Goal: Browse casually: Explore the website without a specific task or goal

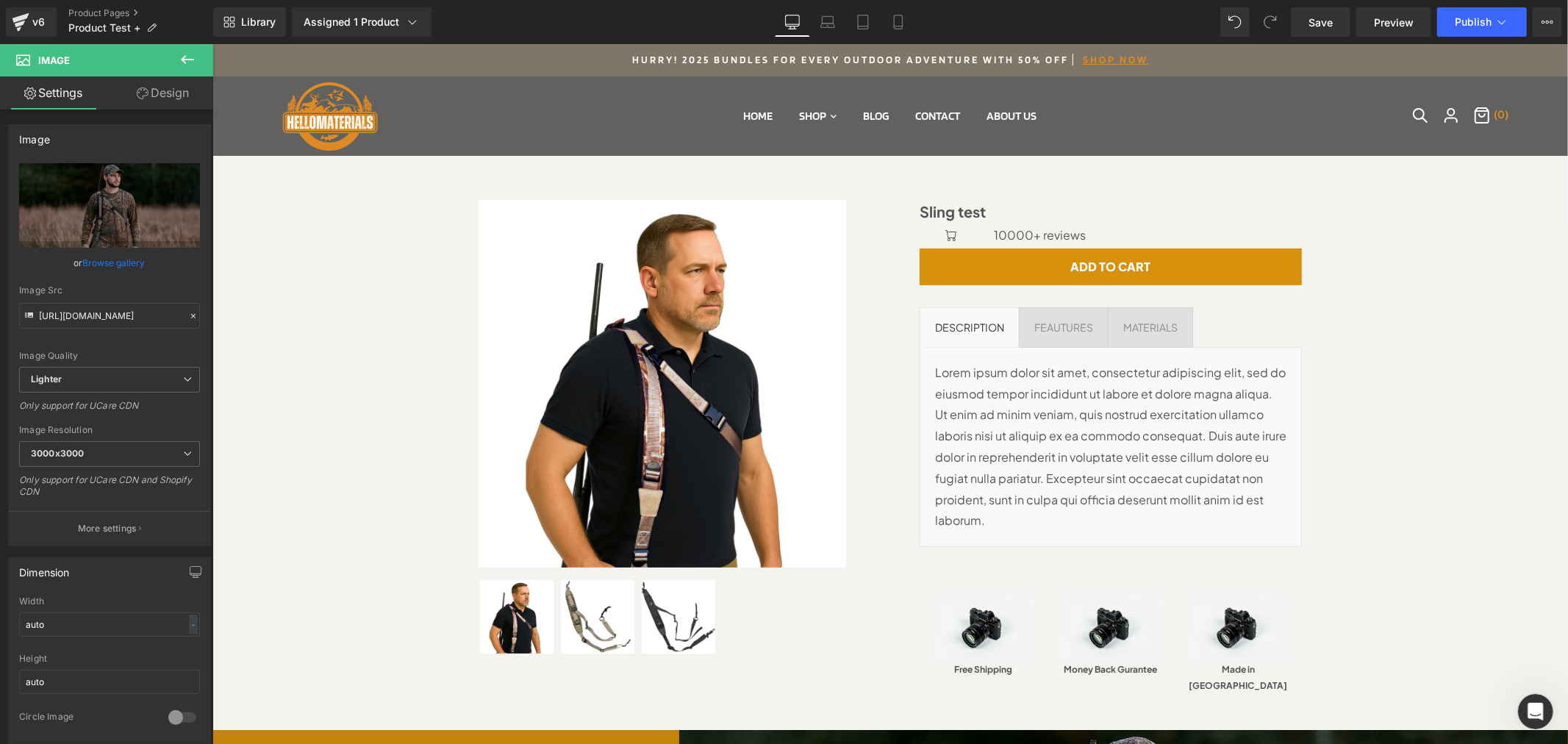
scroll to position [1726, 0]
click at [1405, 341] on div "Sale Off (P) Image" at bounding box center [889, 442] width 1340 height 530
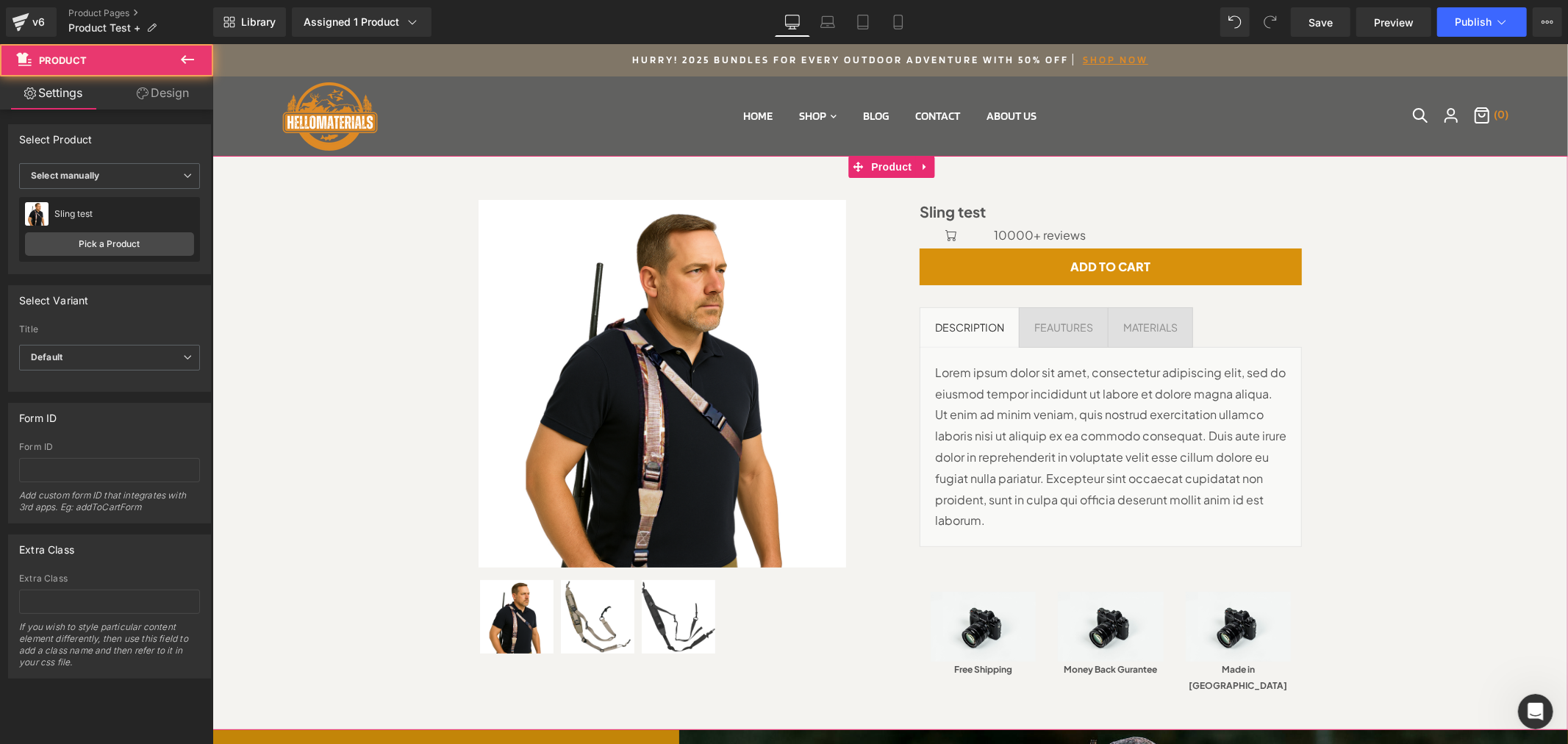
click at [1403, 335] on div "Sale Off (P) Image" at bounding box center [889, 442] width 1340 height 530
click at [1092, 423] on p "Lorem ipsum dolor sit amet, consectetur adipiscing elit, sed do eiusmod tempor …" at bounding box center [1110, 446] width 352 height 169
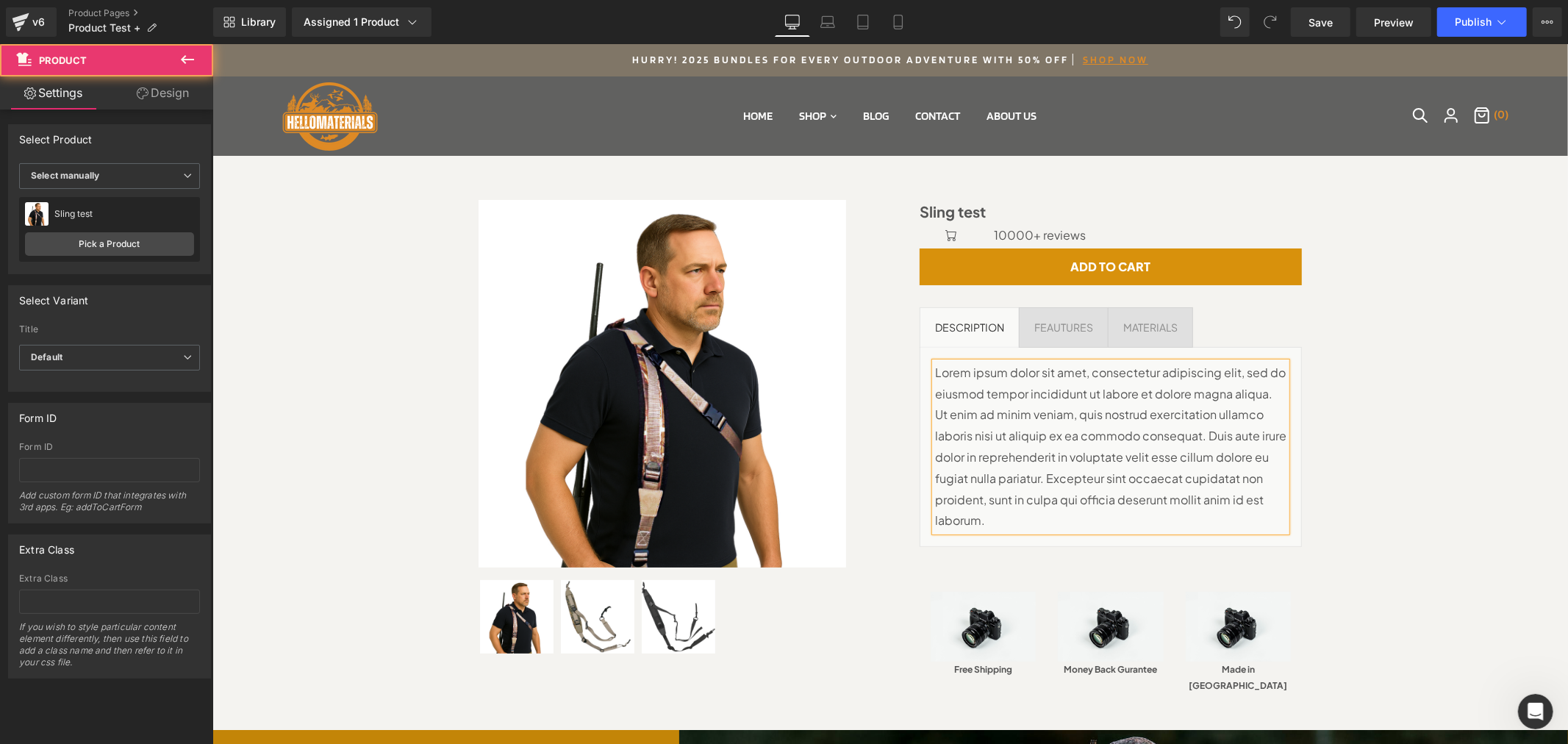
click at [941, 211] on div "Sling test (P) Title" at bounding box center [1110, 211] width 382 height 25
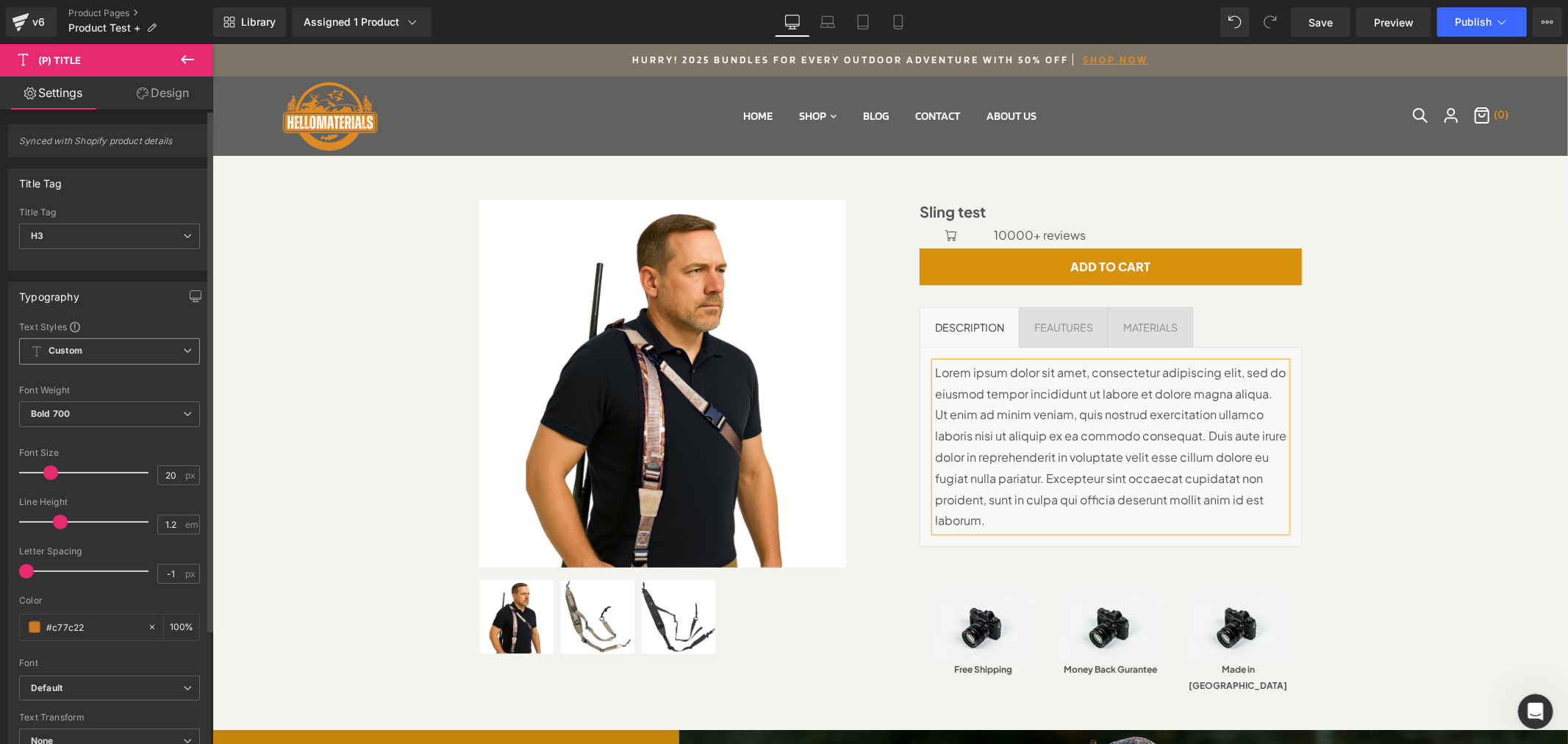
click at [126, 349] on span "Custom Setup Global Style" at bounding box center [109, 351] width 181 height 26
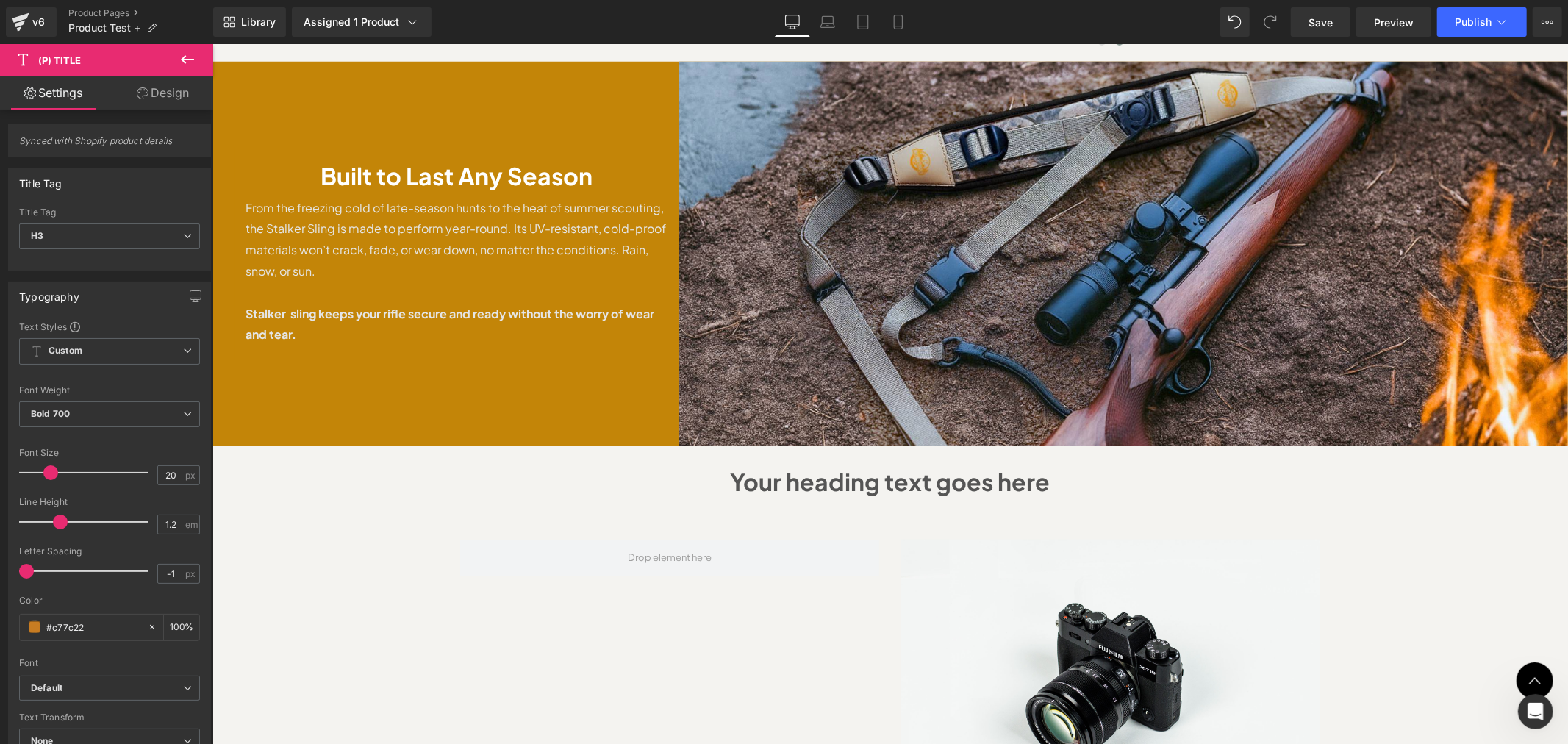
scroll to position [1198, 0]
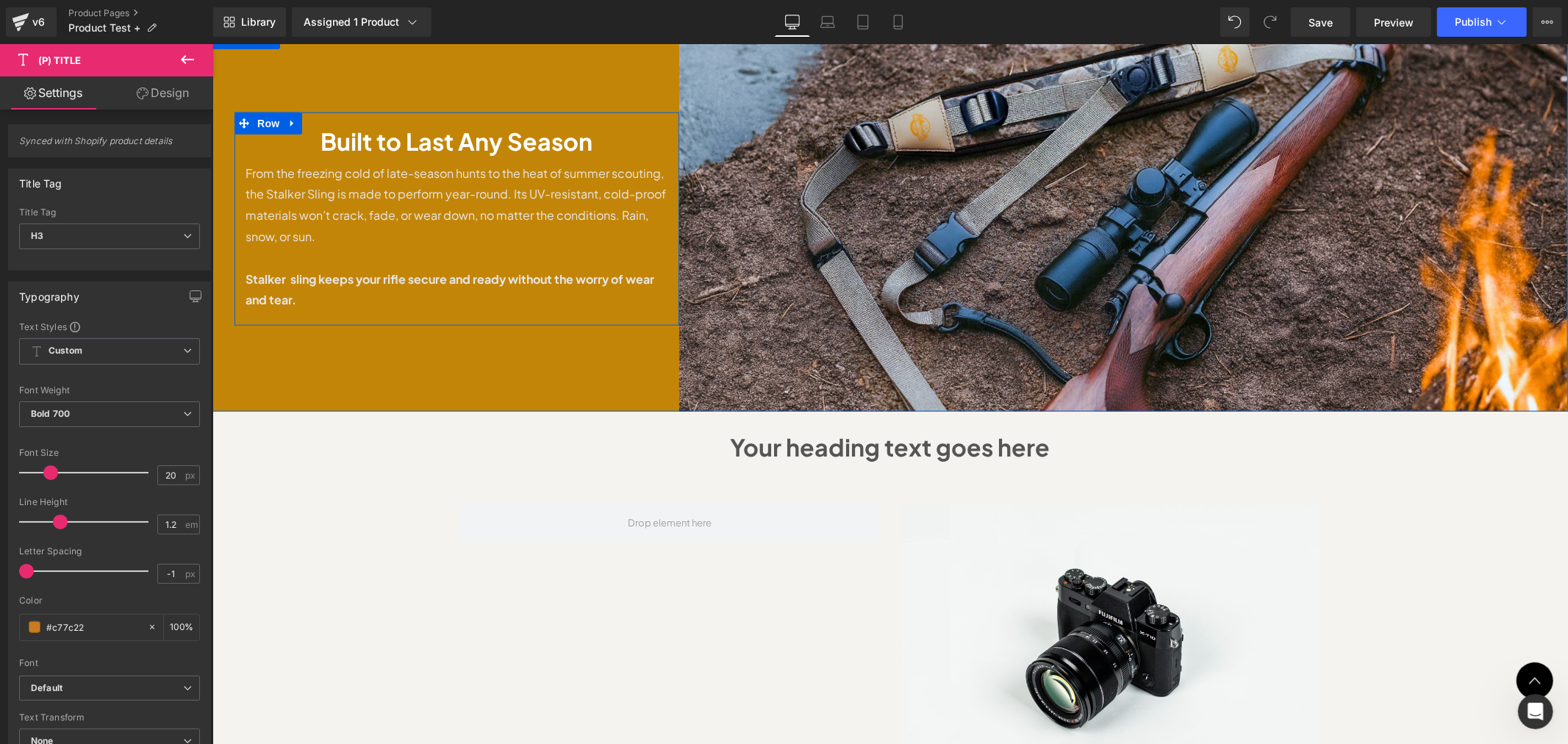
click at [212, 44] on div at bounding box center [212, 44] width 0 height 0
click at [449, 127] on h1 "Built to Last Any Season" at bounding box center [456, 140] width 422 height 28
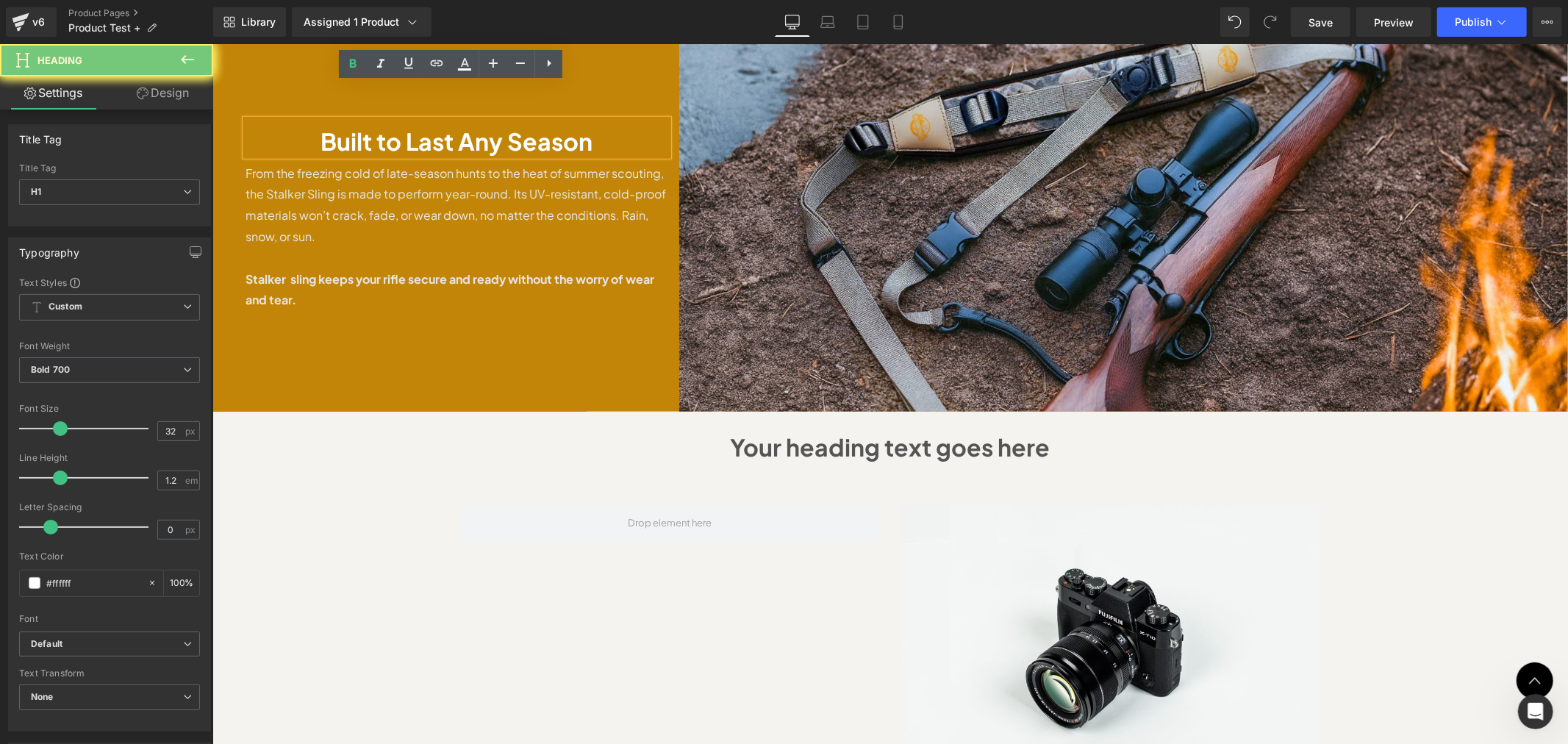
copy p "Lorem ipsum dolor sit amet, consectetur adipiscing elit, sed do eiusmod tempor …"
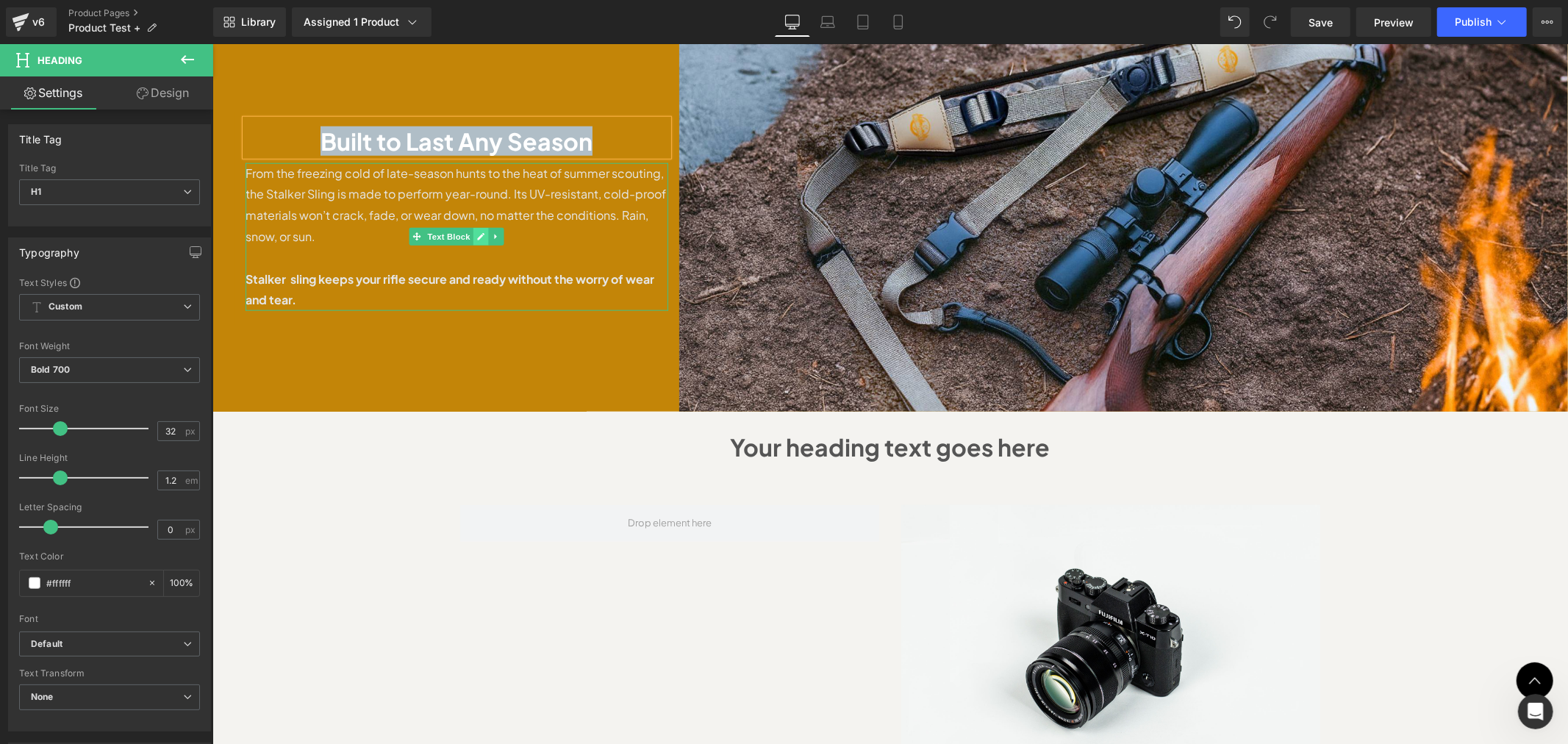
click at [473, 227] on link at bounding box center [480, 236] width 15 height 18
click at [465, 162] on p "From the freezing cold of late-season hunts to the heat of summer scouting, the…" at bounding box center [456, 205] width 422 height 84
copy h1 "Built to Last Any Season"
